Goal: Answer question/provide support

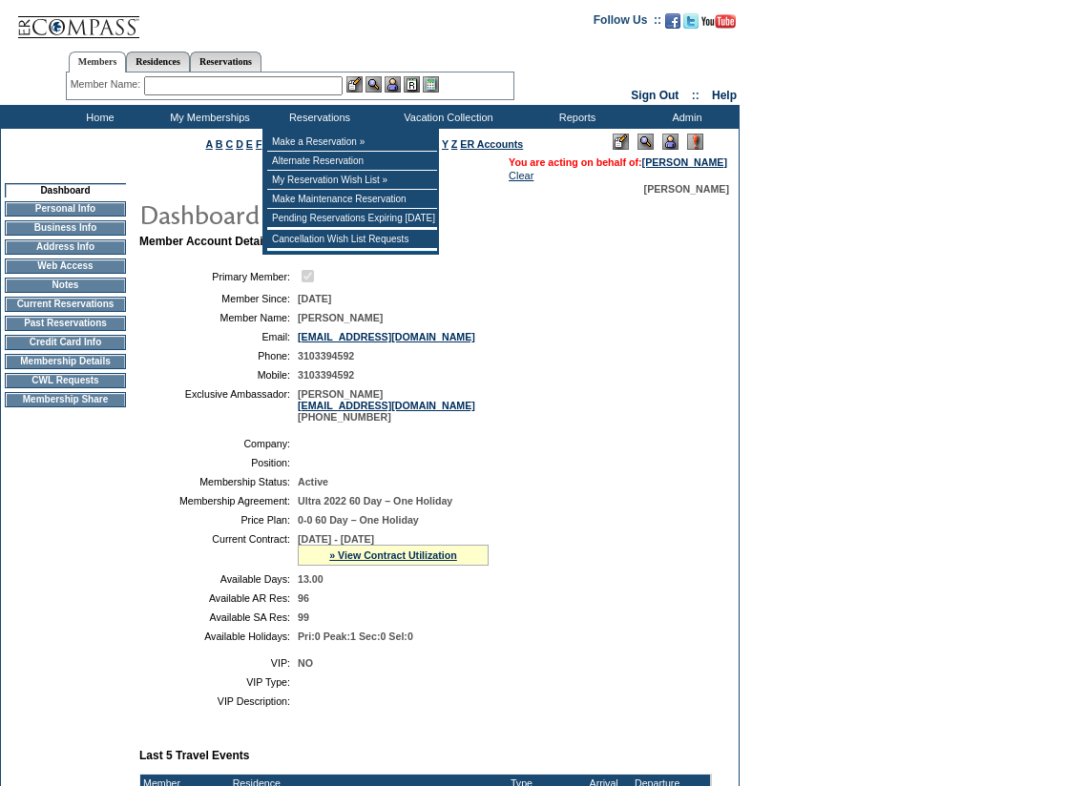
click at [312, 88] on input "text" at bounding box center [243, 85] width 198 height 19
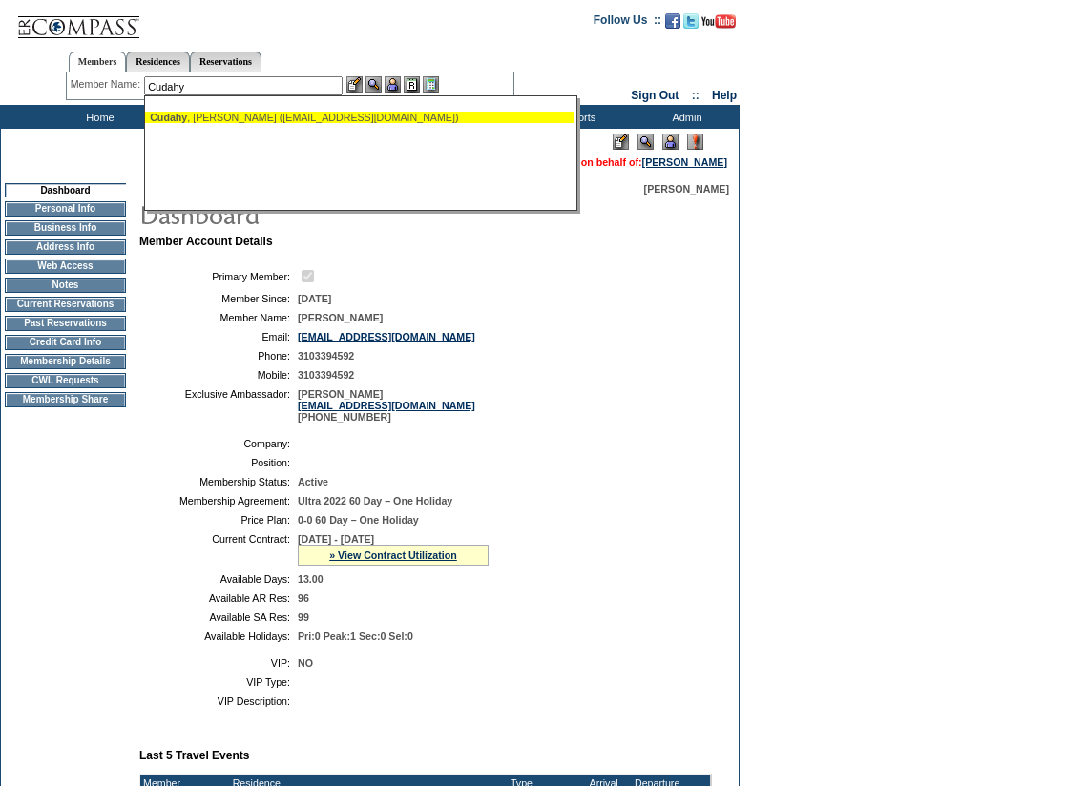
click at [296, 120] on div "[PERSON_NAME] ([EMAIL_ADDRESS][DOMAIN_NAME])" at bounding box center [360, 117] width 420 height 11
type input "[PERSON_NAME] ([EMAIL_ADDRESS][DOMAIN_NAME])"
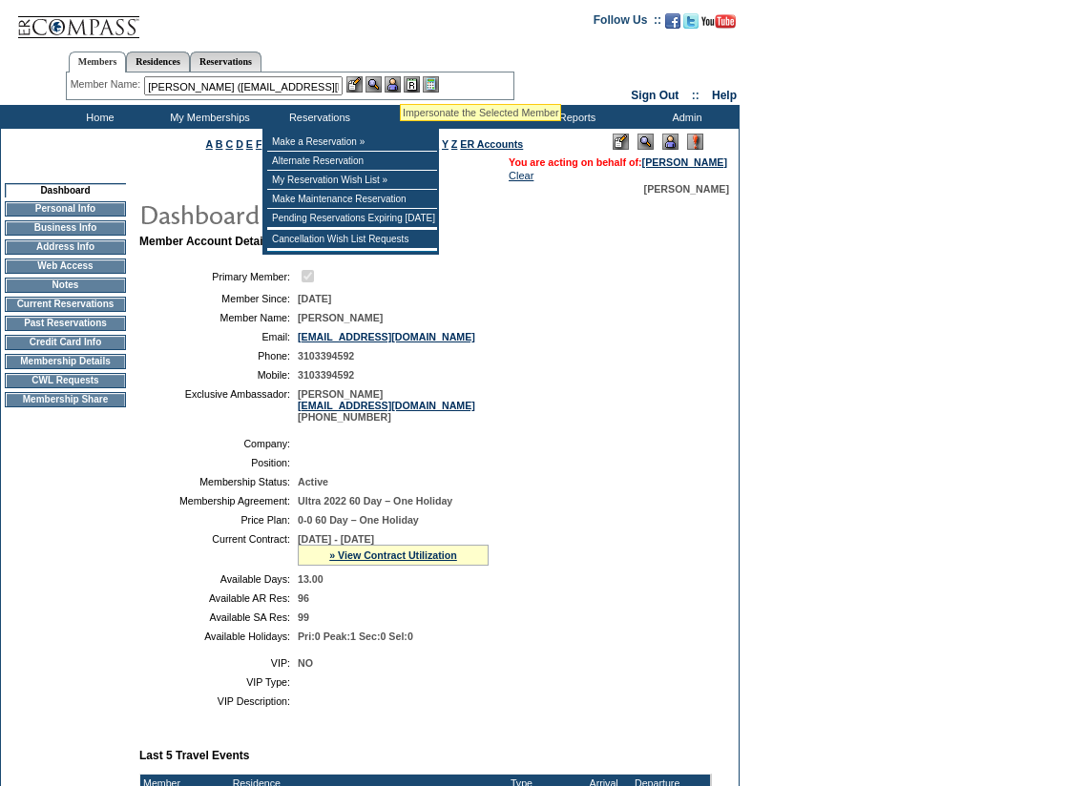
click at [400, 80] on img at bounding box center [392, 84] width 16 height 16
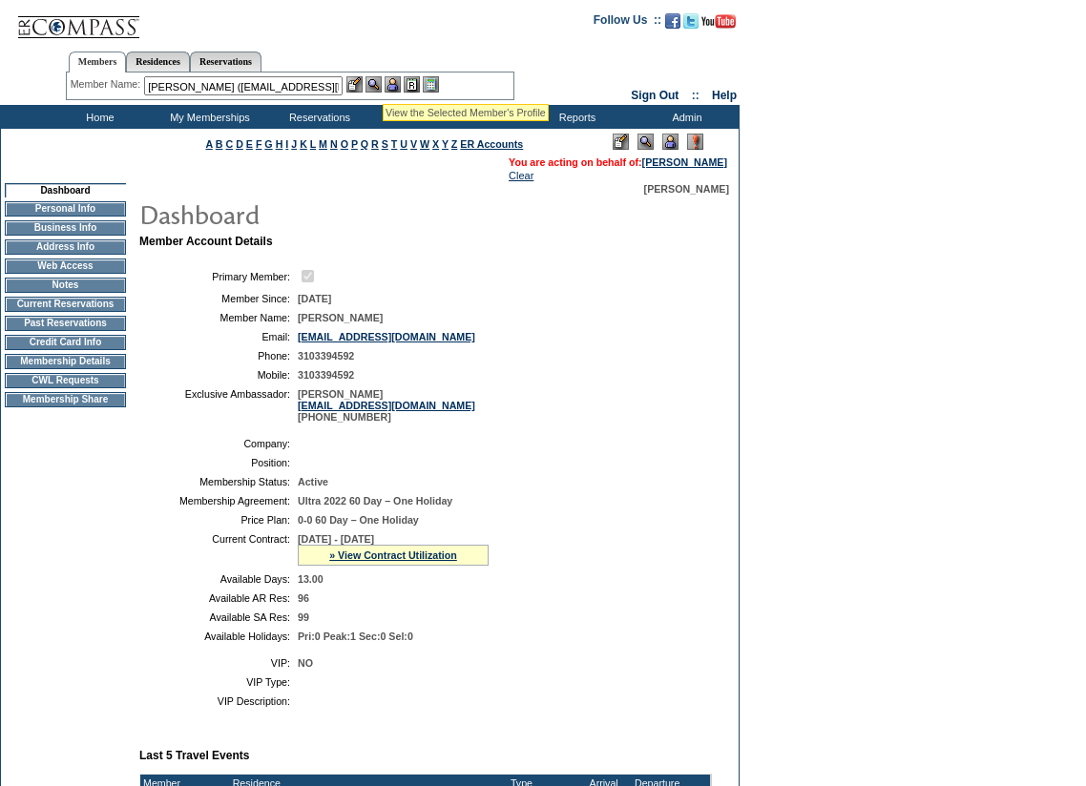
click at [377, 80] on img at bounding box center [373, 84] width 16 height 16
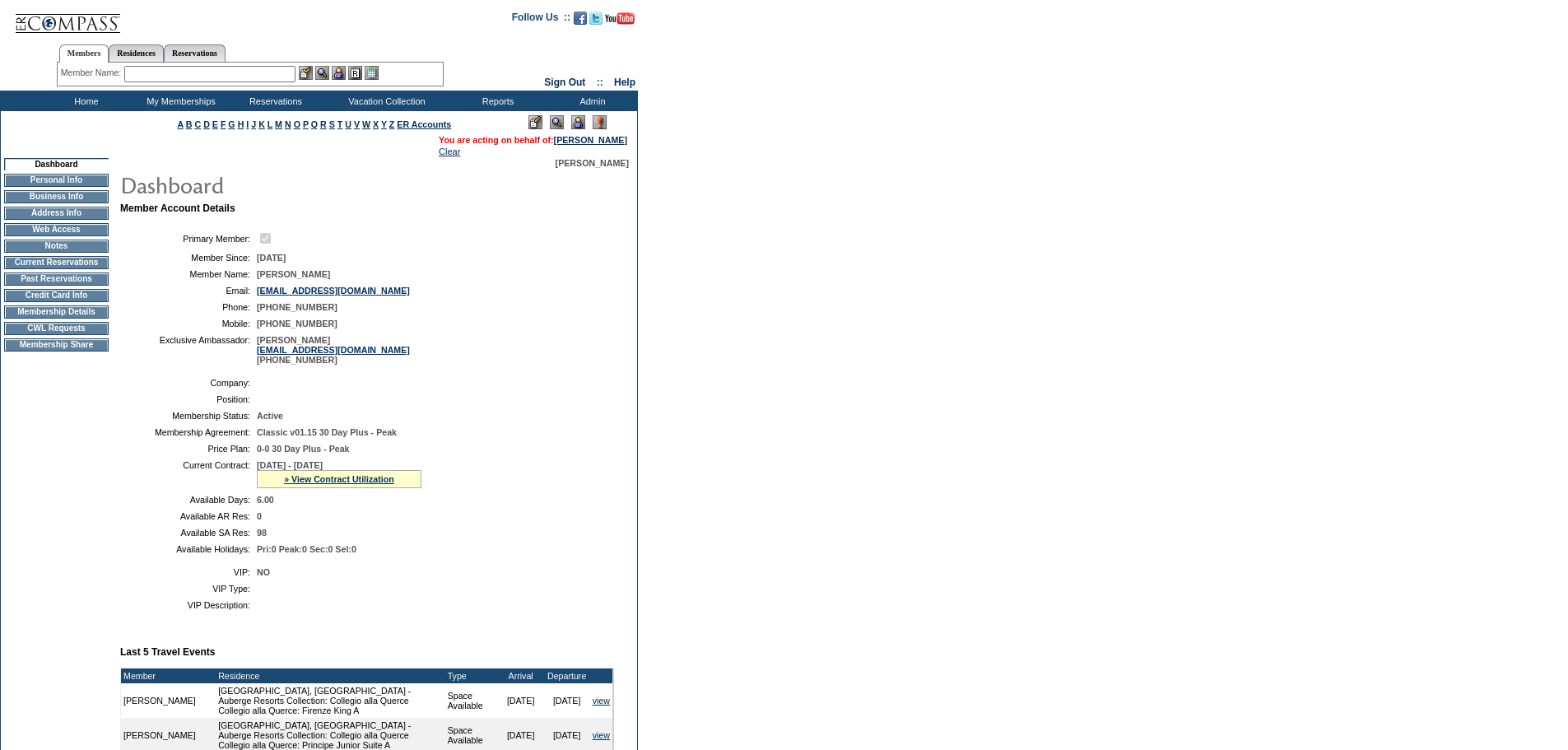
click at [202, 75] on input "text" at bounding box center [210, 73] width 171 height 16
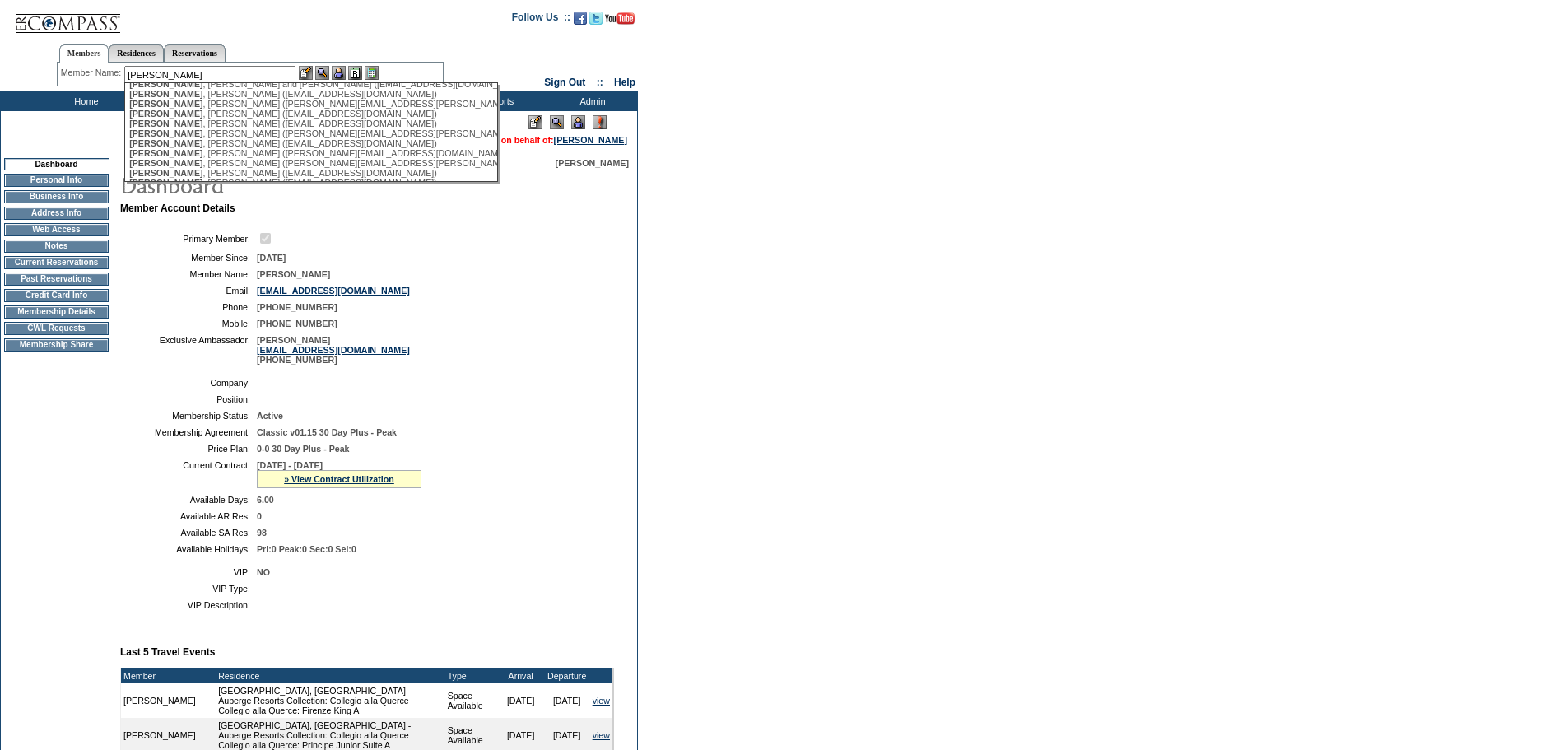
scroll to position [165, 0]
click at [242, 90] on div "Williams , Elizabeth (elizabethbwilliams@yahoo.com)" at bounding box center [311, 85] width 362 height 9
type input "Williams, Elizabeth (elizabethbwilliams@yahoo.com)"
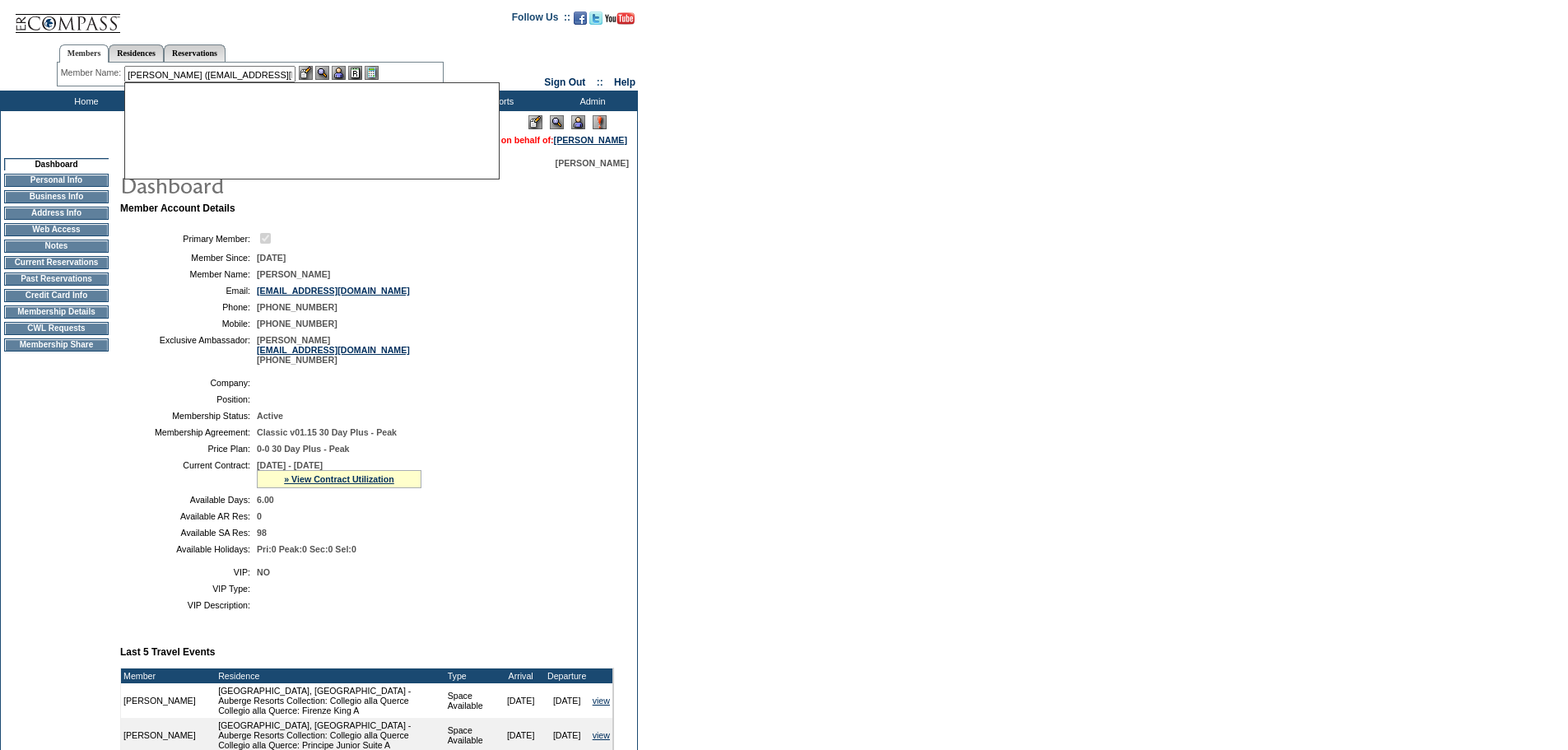
scroll to position [0, 0]
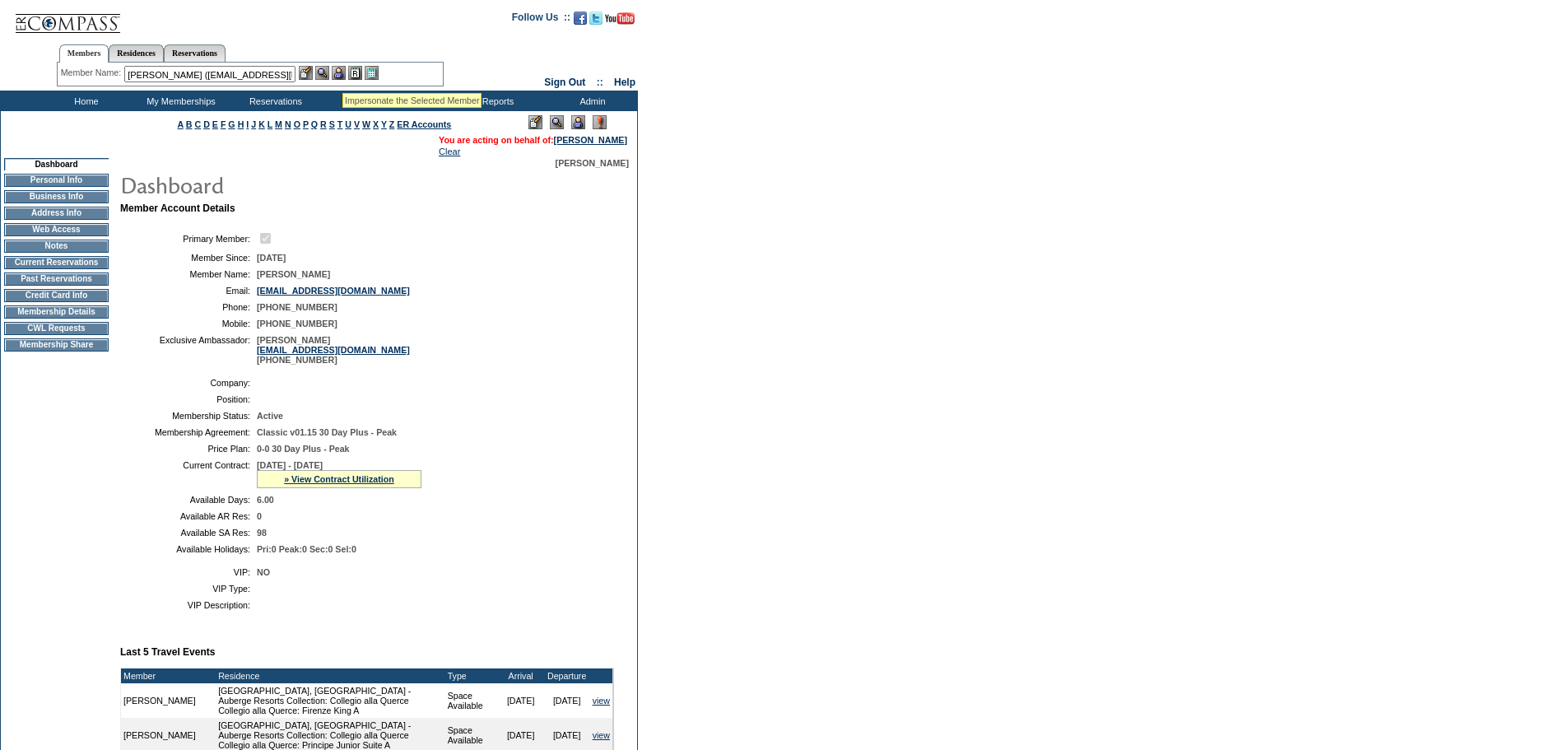
click at [343, 72] on img at bounding box center [338, 72] width 14 height 14
click at [326, 71] on img at bounding box center [322, 72] width 14 height 14
